Goal: Ask a question

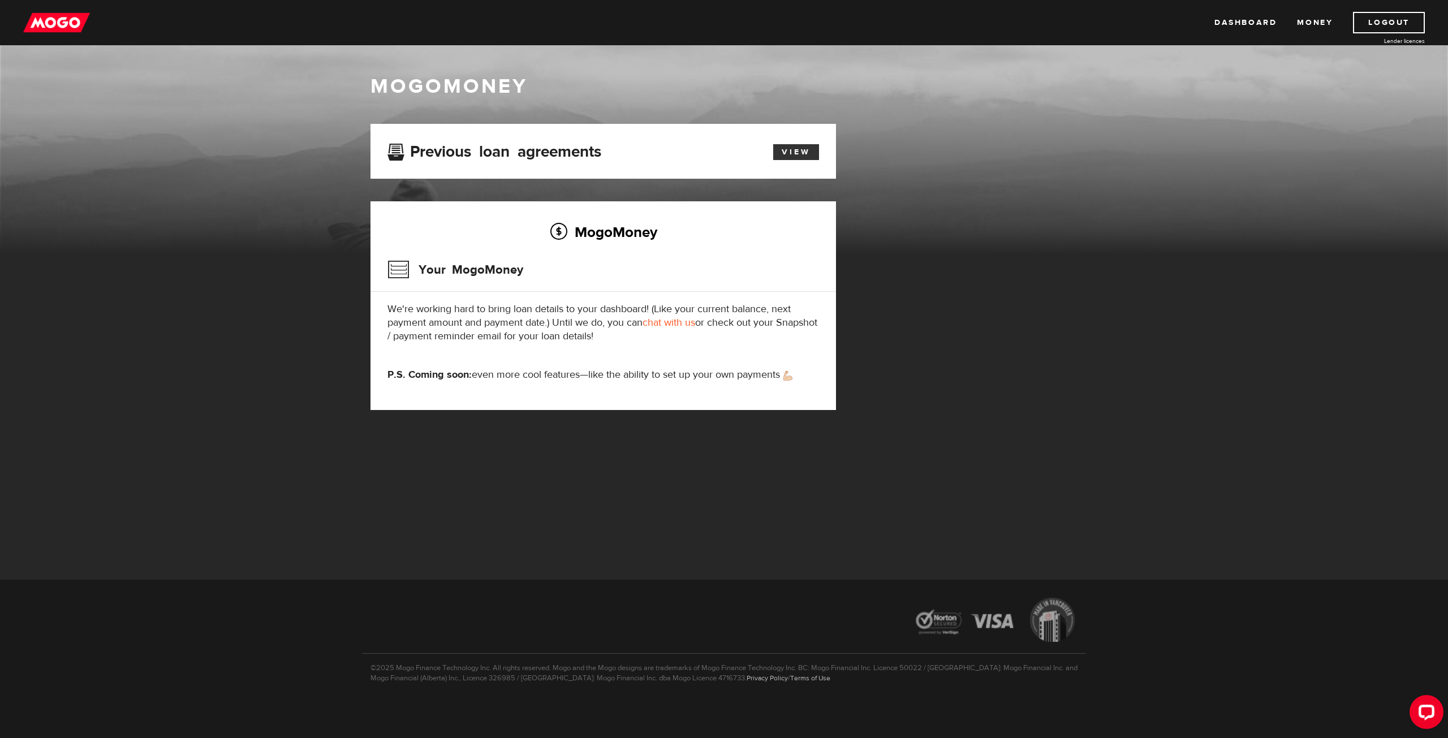
click at [776, 154] on link "View" at bounding box center [796, 152] width 46 height 16
drag, startPoint x: 1410, startPoint y: 708, endPoint x: 1419, endPoint y: 710, distance: 9.3
click at [1419, 710] on div "Open LiveChat chat widget" at bounding box center [1425, 711] width 19 height 19
click at [53, 19] on img at bounding box center [56, 22] width 67 height 21
click at [676, 321] on link "chat with us" at bounding box center [668, 322] width 53 height 13
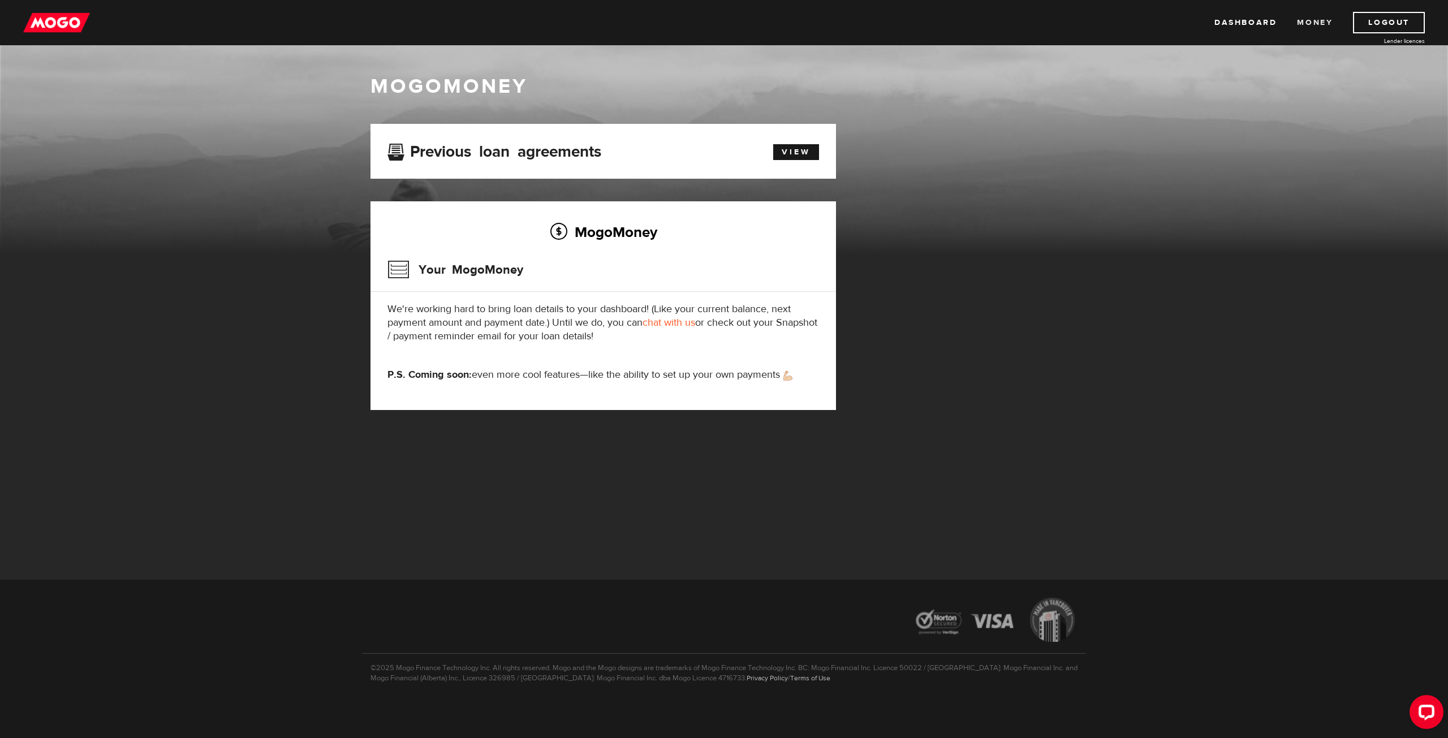
click at [1310, 18] on link "Money" at bounding box center [1315, 22] width 36 height 21
click at [70, 19] on img at bounding box center [56, 22] width 67 height 21
